Goal: Transaction & Acquisition: Book appointment/travel/reservation

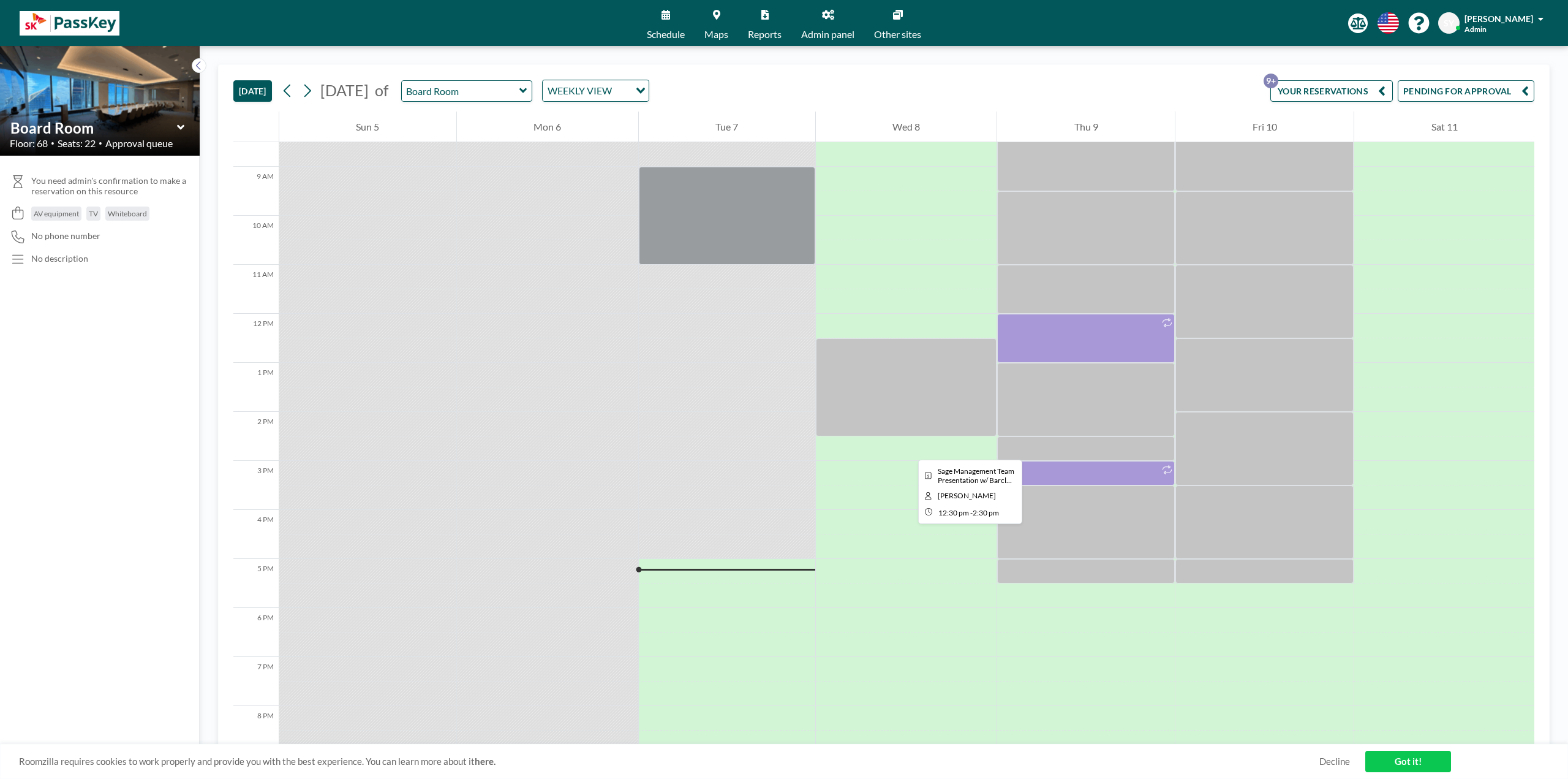
scroll to position [429, 0]
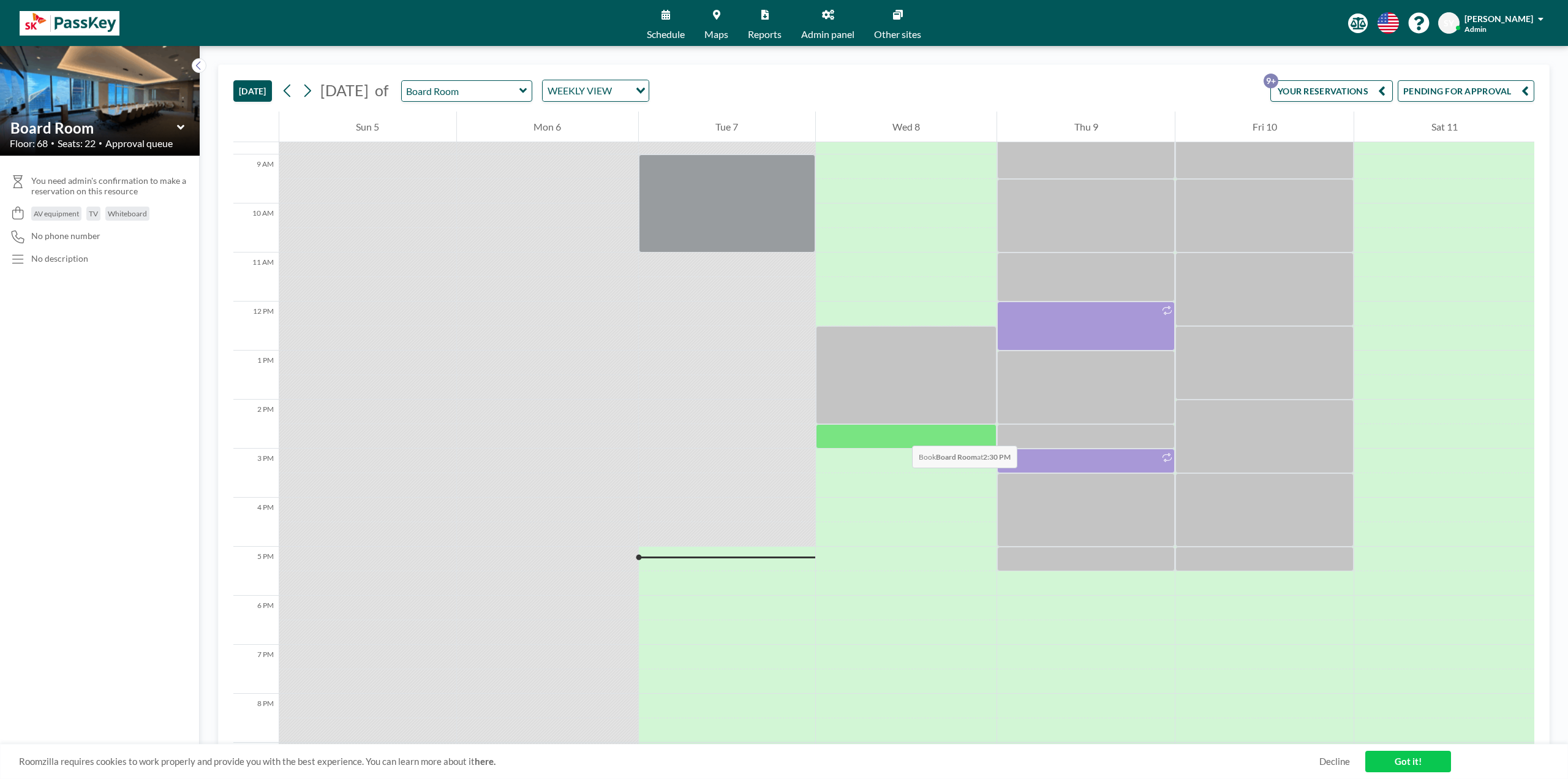
click at [900, 433] on div at bounding box center [906, 436] width 181 height 25
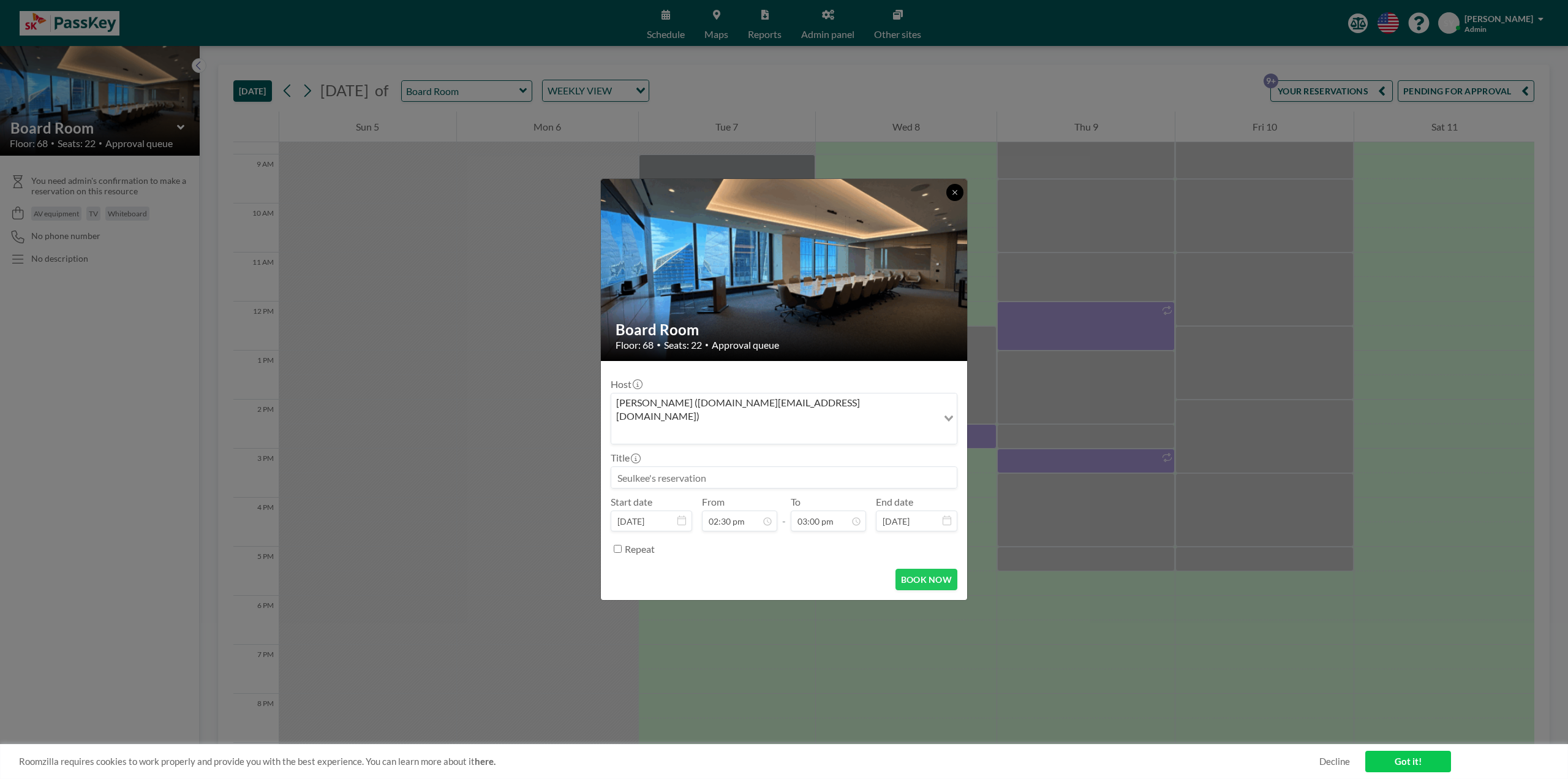
click at [959, 201] on button at bounding box center [954, 192] width 17 height 17
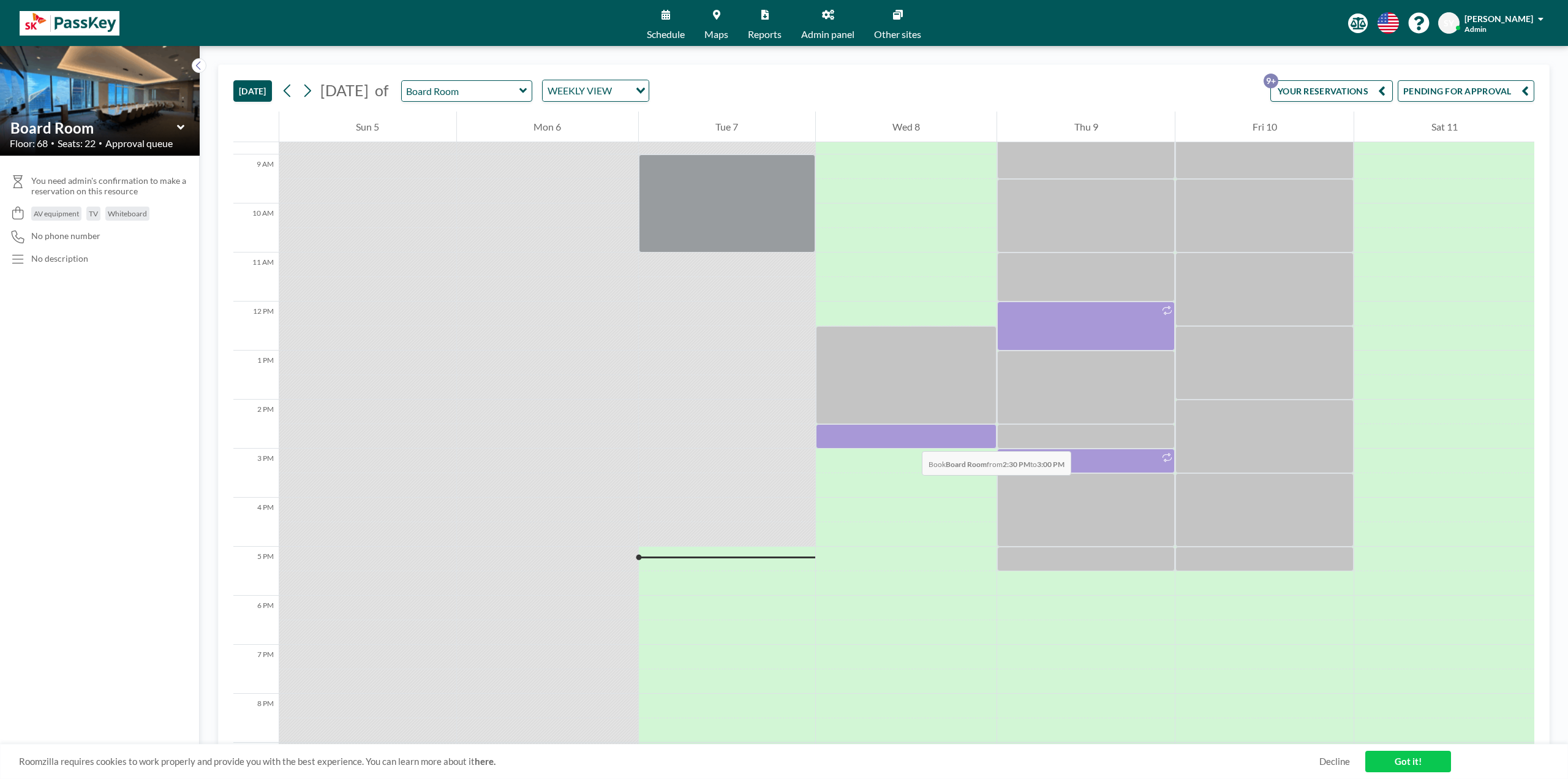
click at [910, 439] on div at bounding box center [906, 436] width 181 height 25
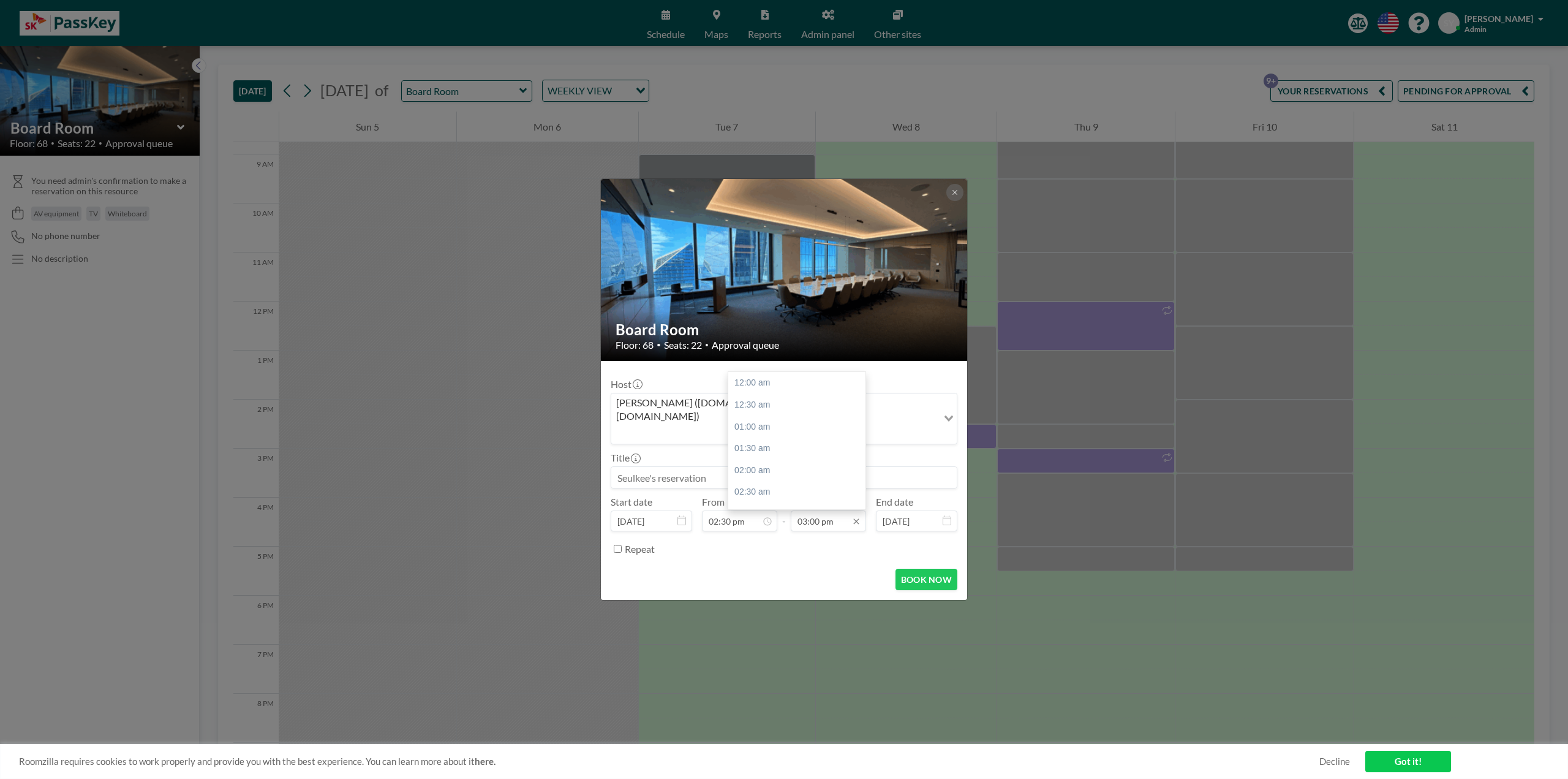
scroll to position [655, 0]
click at [817, 512] on input "03:00 pm" at bounding box center [828, 521] width 75 height 21
click at [764, 394] on div "03:30 pm" at bounding box center [800, 405] width 143 height 22
click at [837, 511] on input "03:30 pm" at bounding box center [828, 521] width 75 height 21
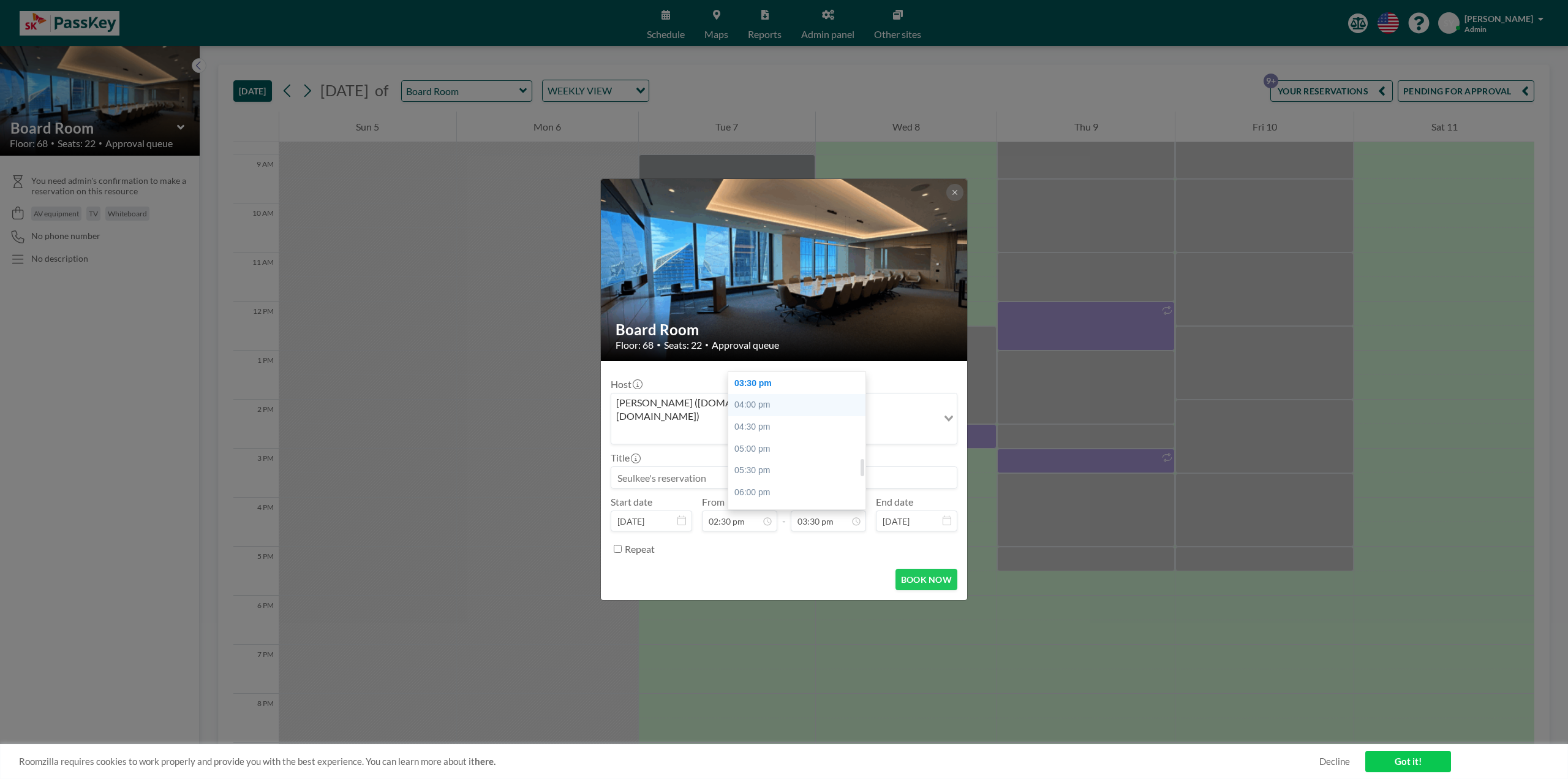
click at [756, 396] on div "04:00 pm" at bounding box center [800, 405] width 143 height 22
type input "04:00 pm"
click at [767, 467] on input at bounding box center [784, 477] width 345 height 21
type input "s"
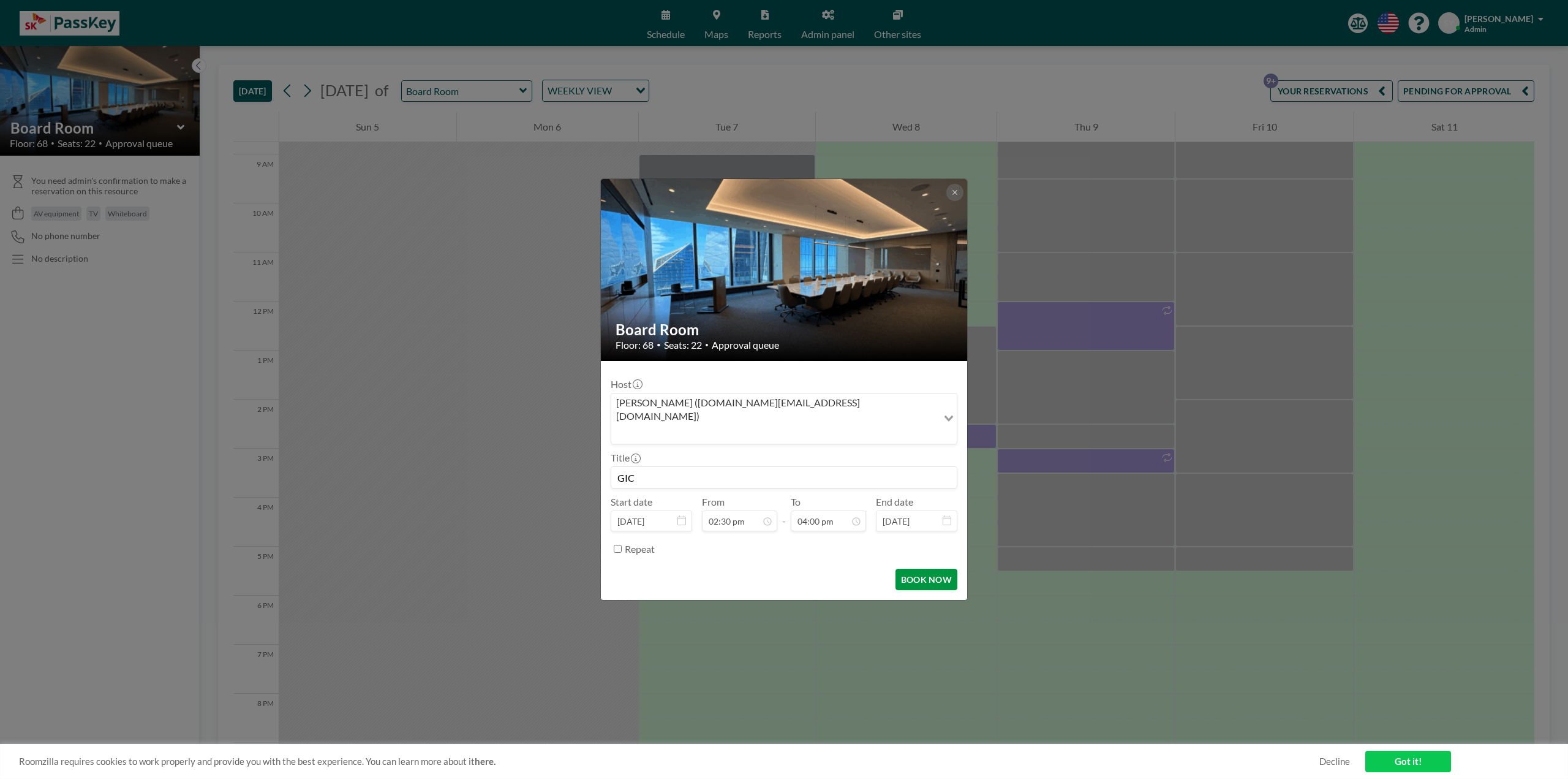
type input "GIC"
click at [941, 569] on button "BOOK NOW" at bounding box center [926, 579] width 62 height 21
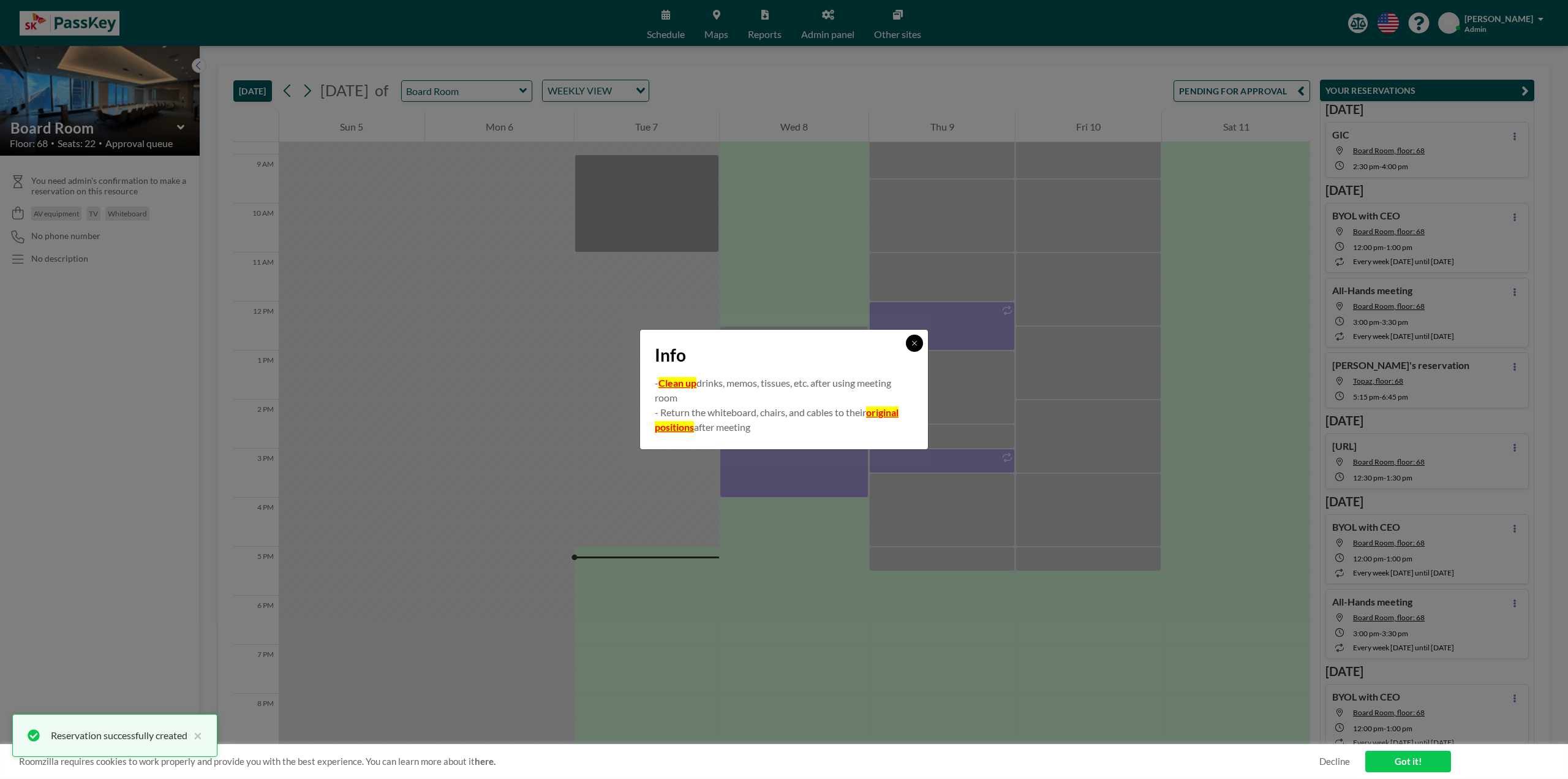
click at [907, 346] on button at bounding box center [914, 343] width 17 height 17
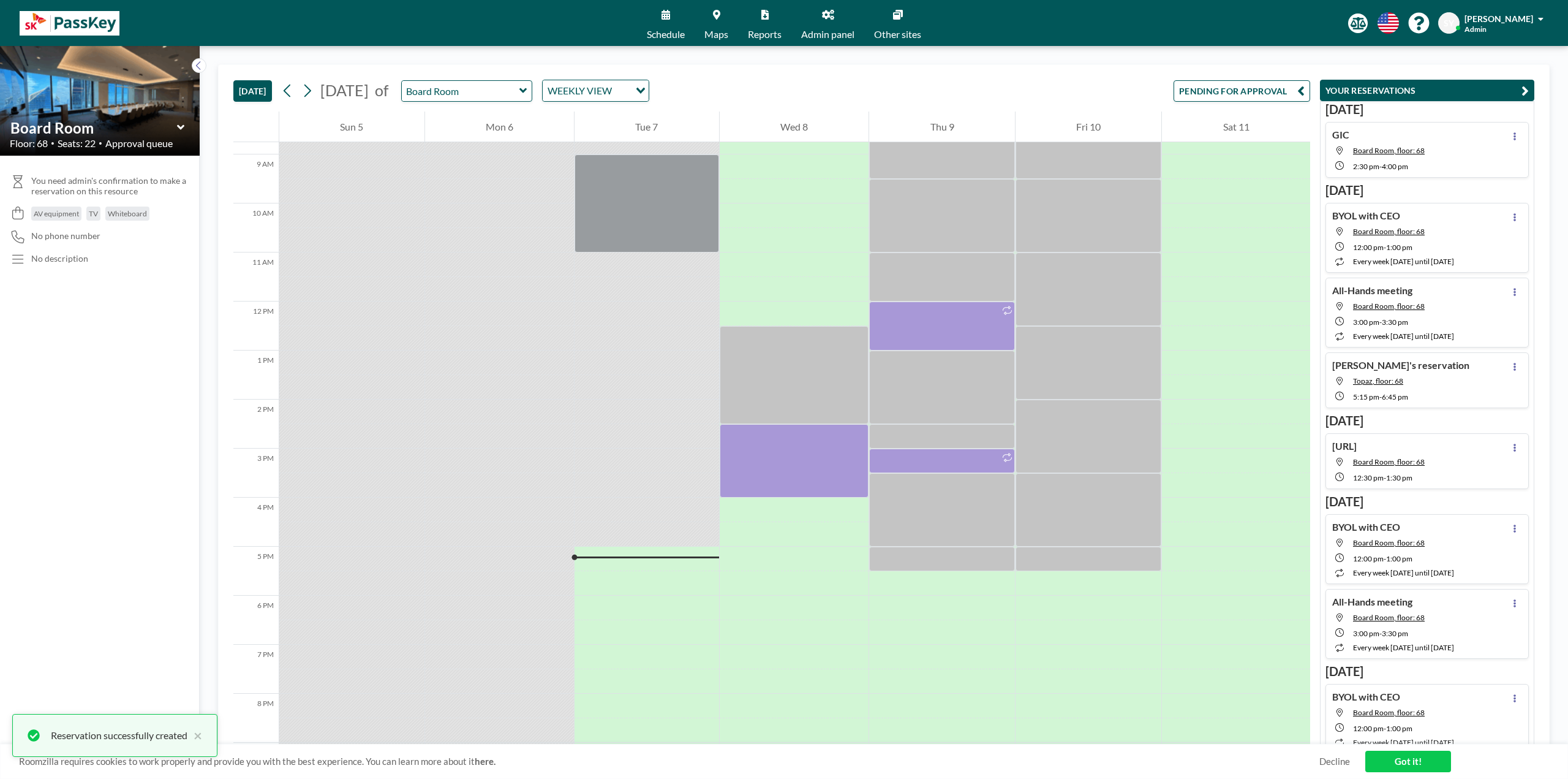
click at [1286, 95] on button "PENDING FOR APPROVAL" at bounding box center [1242, 91] width 137 height 21
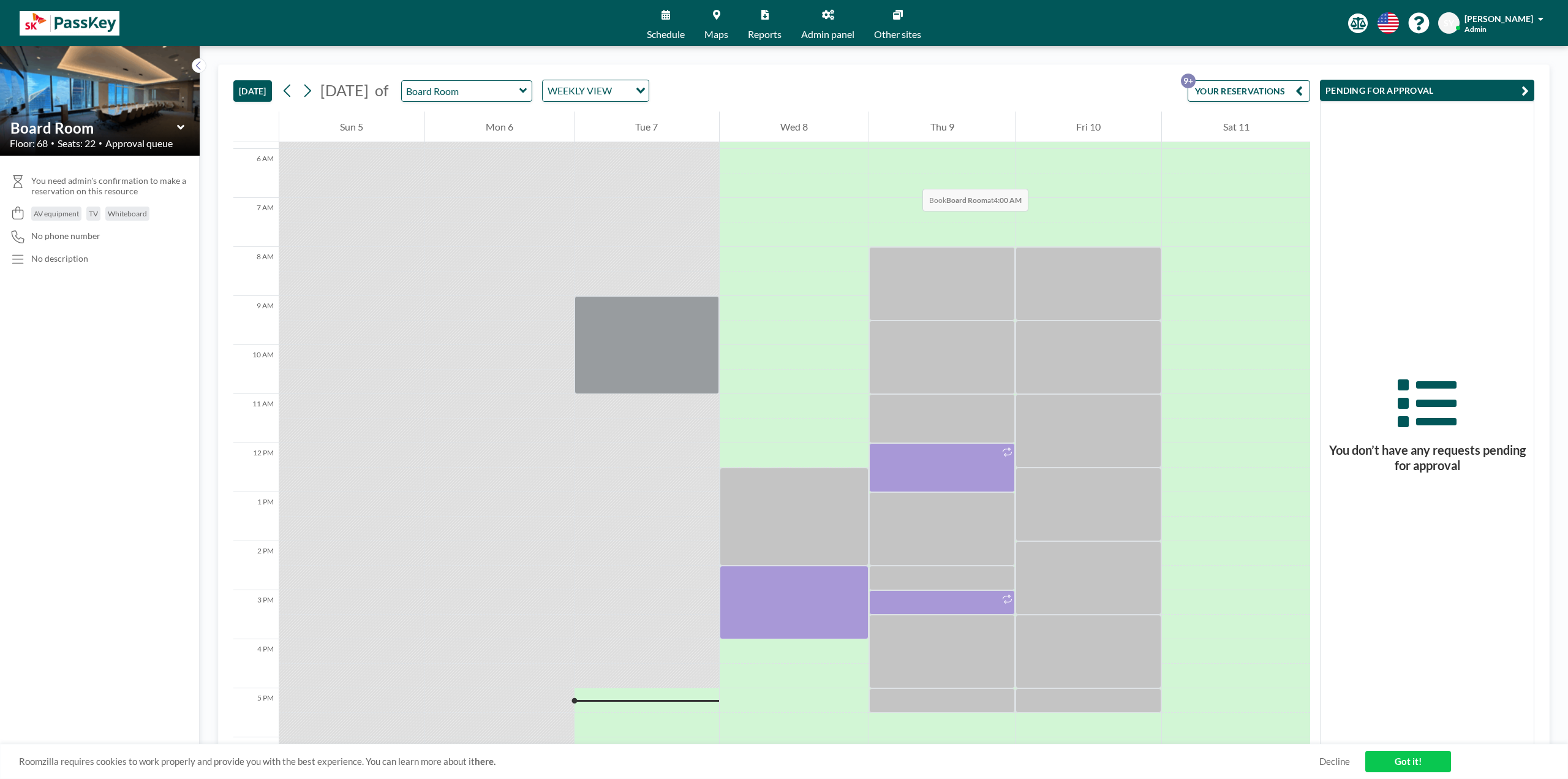
scroll to position [62, 0]
